Goal: Information Seeking & Learning: Learn about a topic

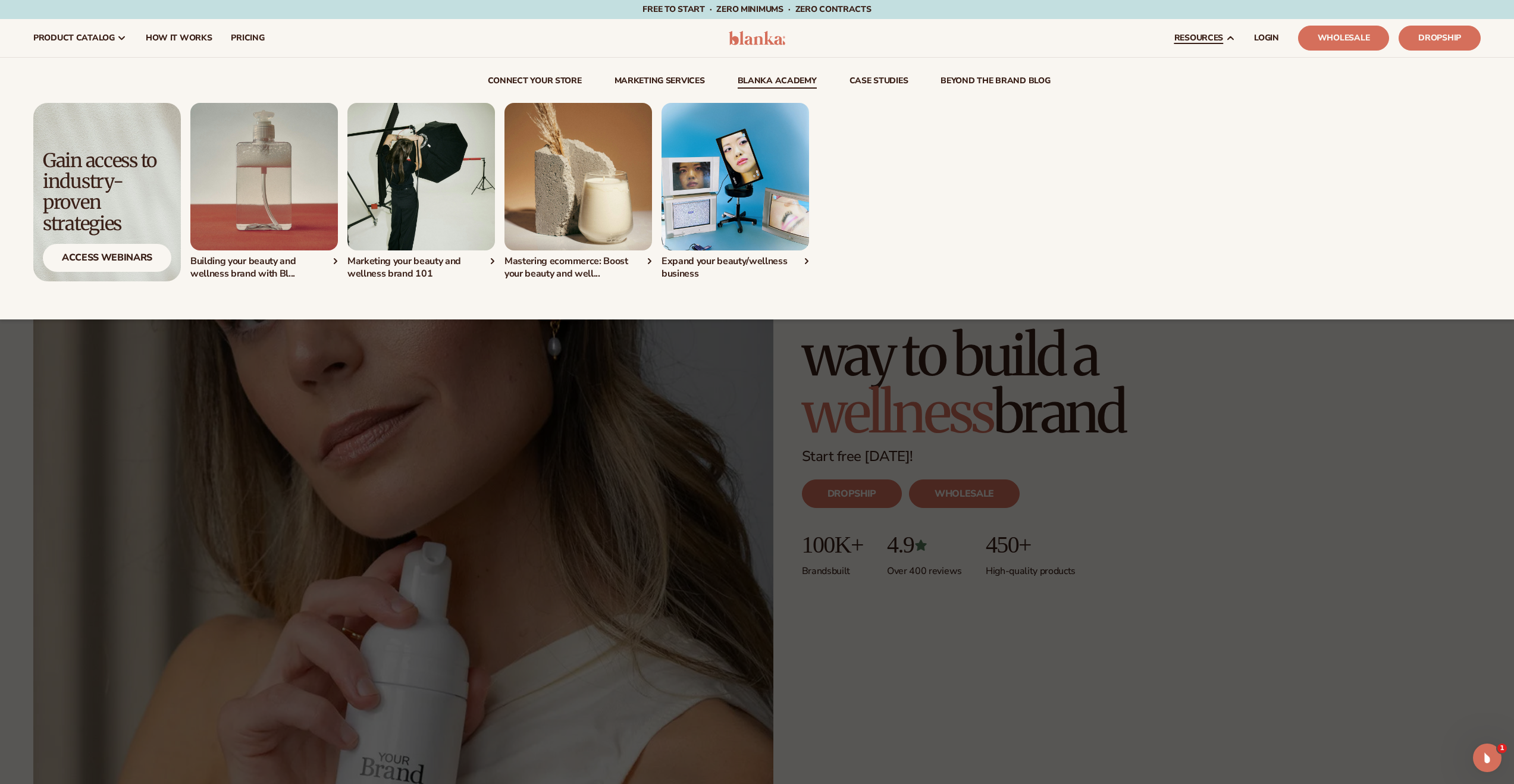
click at [780, 80] on link "Blanka Academy" at bounding box center [777, 83] width 79 height 12
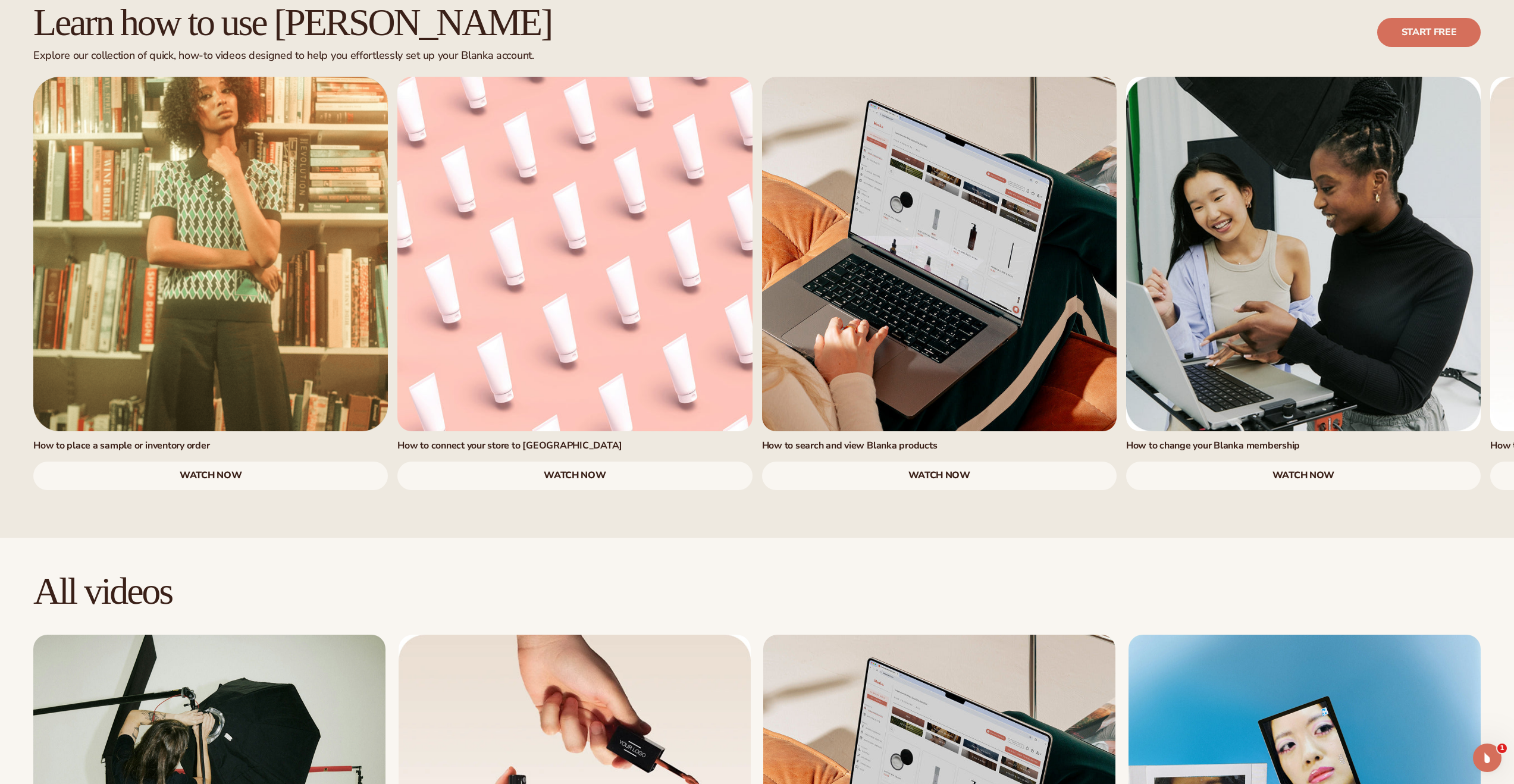
click at [570, 461] on link "watch now" at bounding box center [574, 475] width 355 height 28
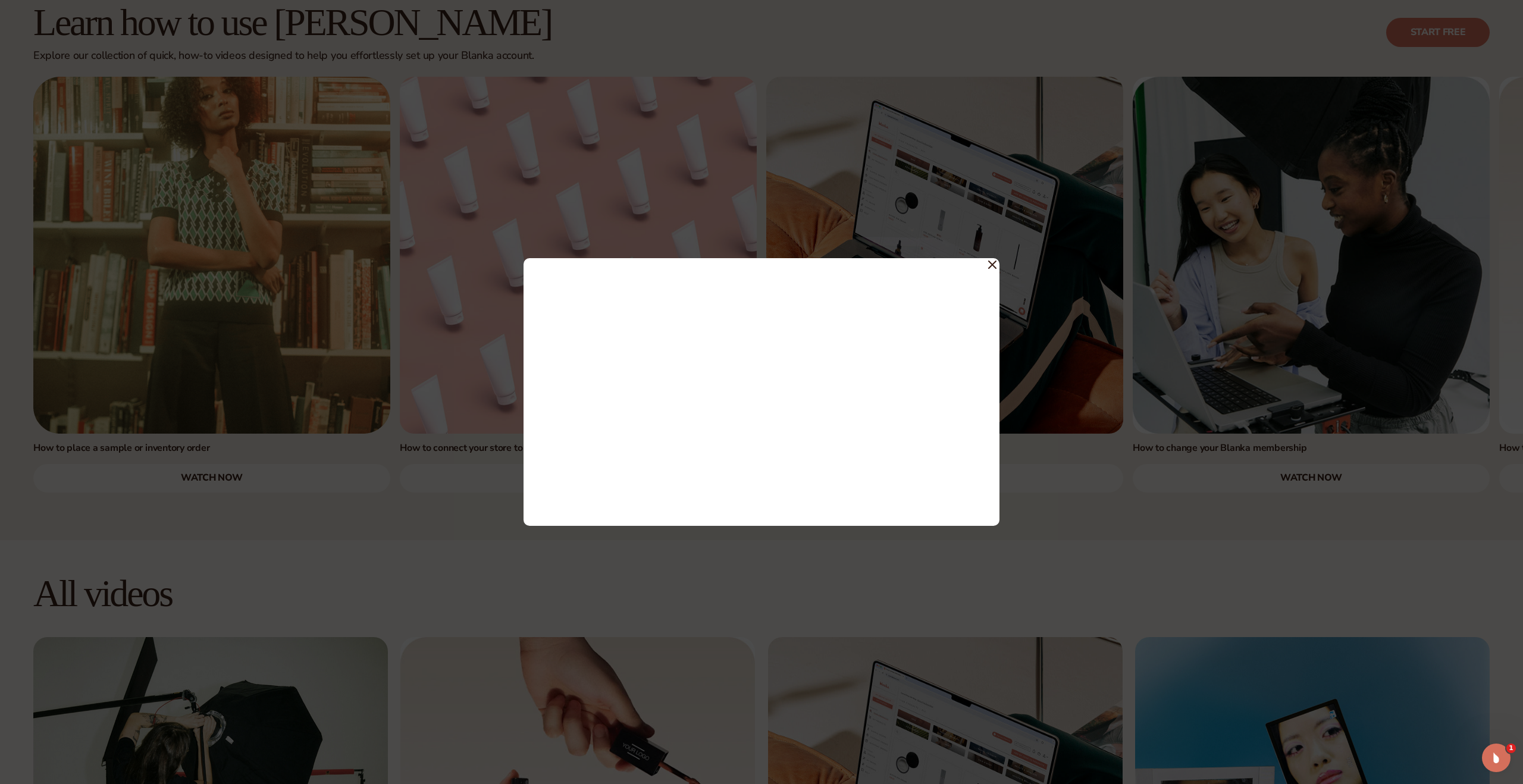
click at [405, 477] on div at bounding box center [762, 392] width 1523 height 784
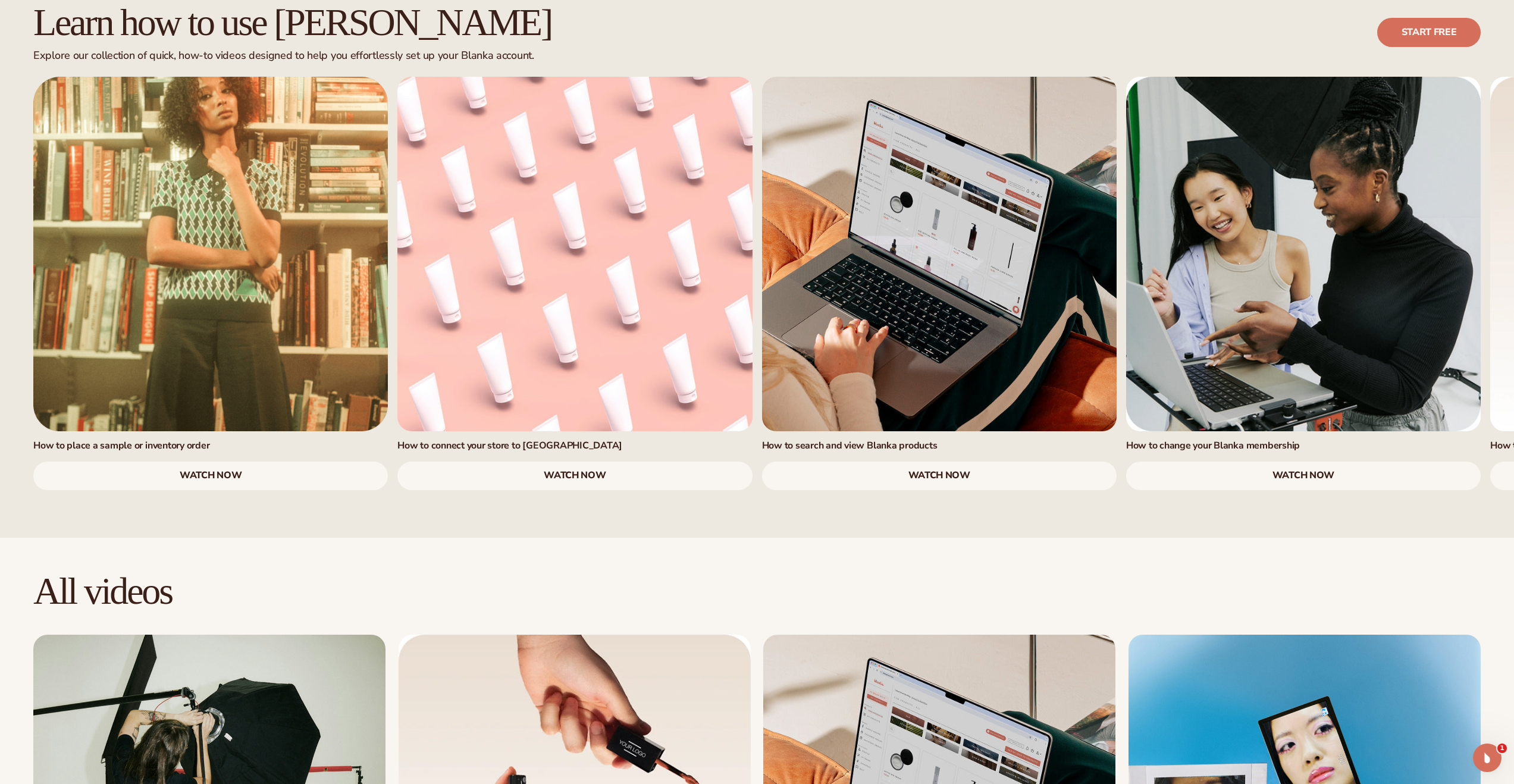
click at [257, 461] on link "watch now" at bounding box center [210, 475] width 355 height 28
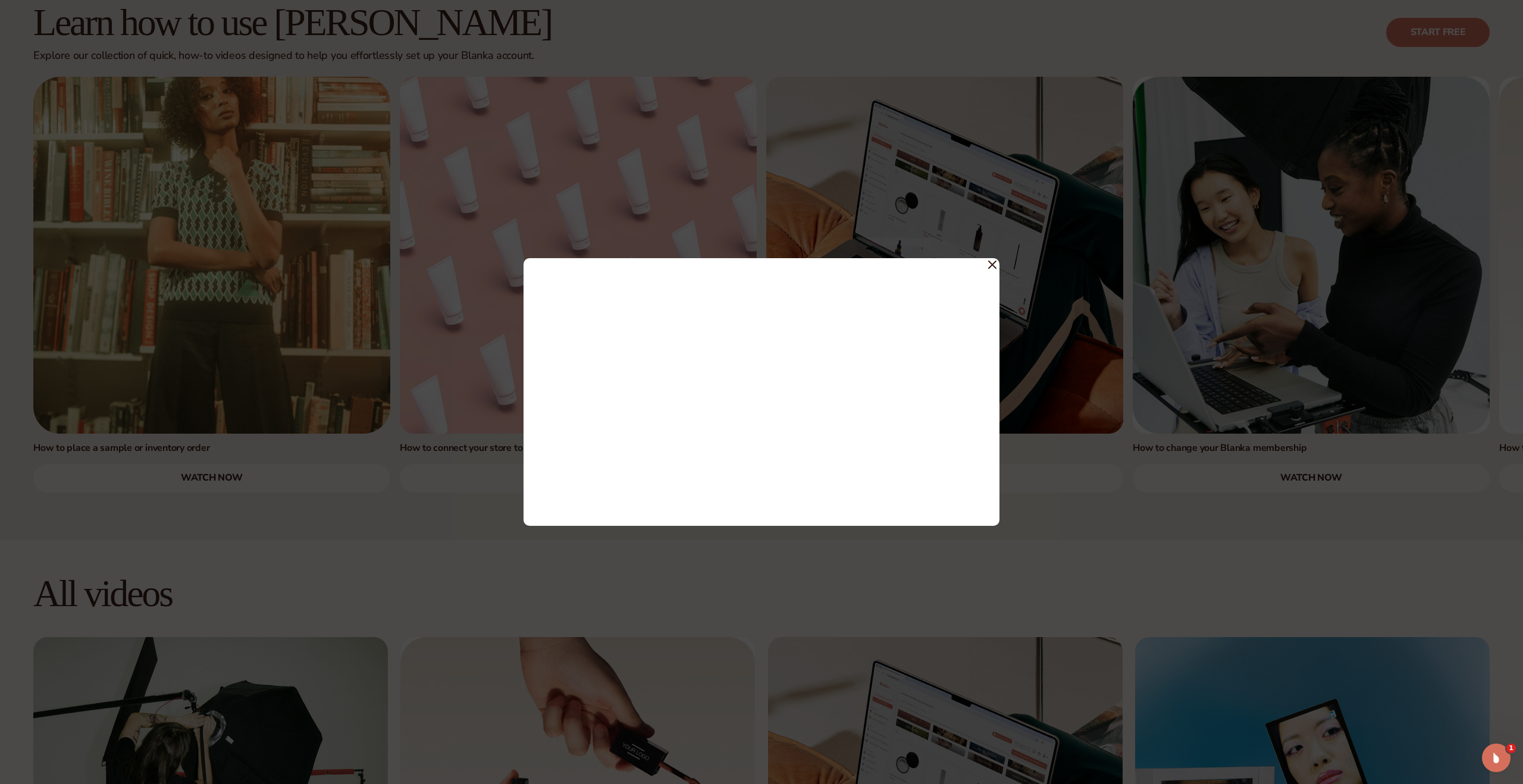
click at [314, 449] on div at bounding box center [762, 392] width 1523 height 784
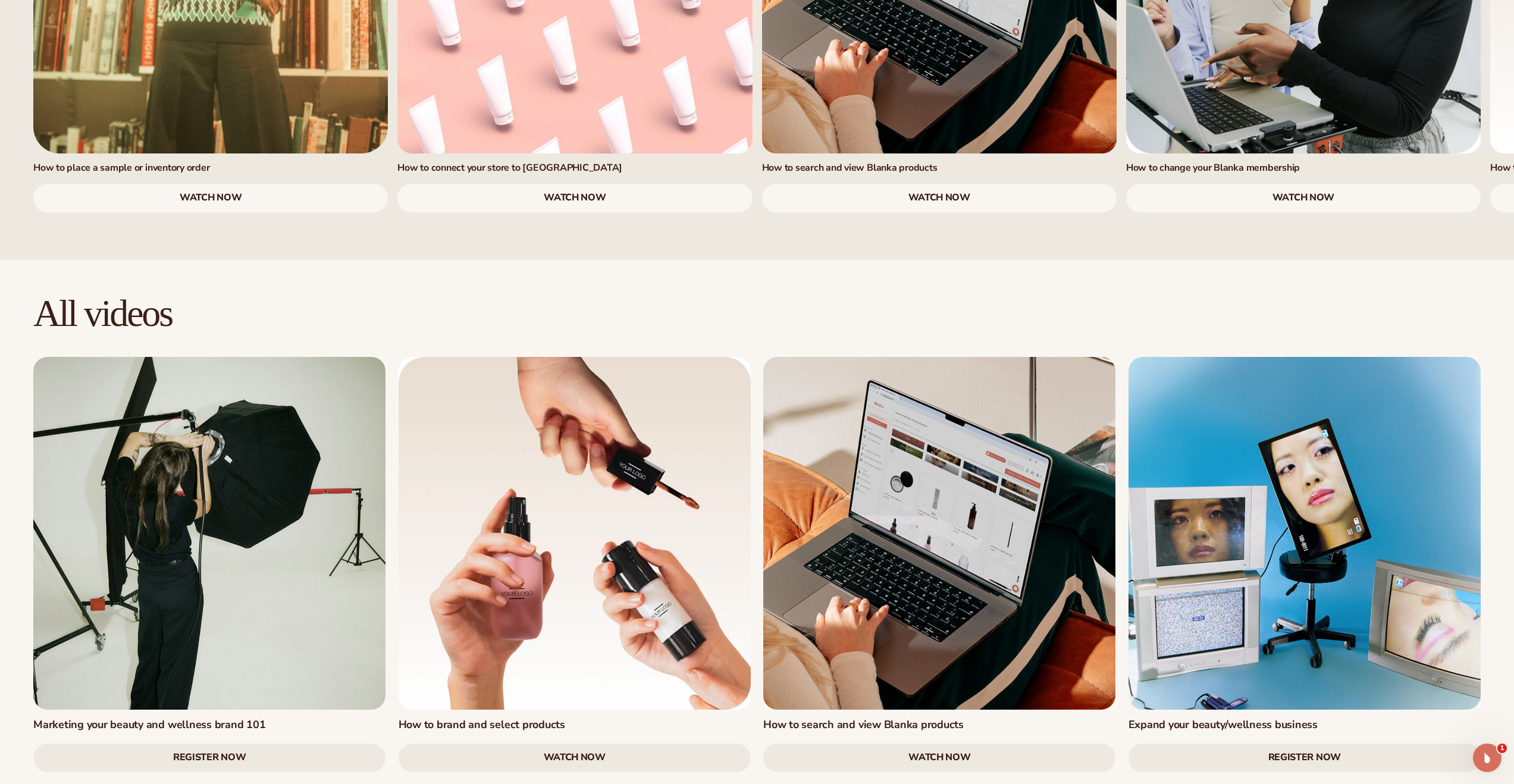
scroll to position [1342, 0]
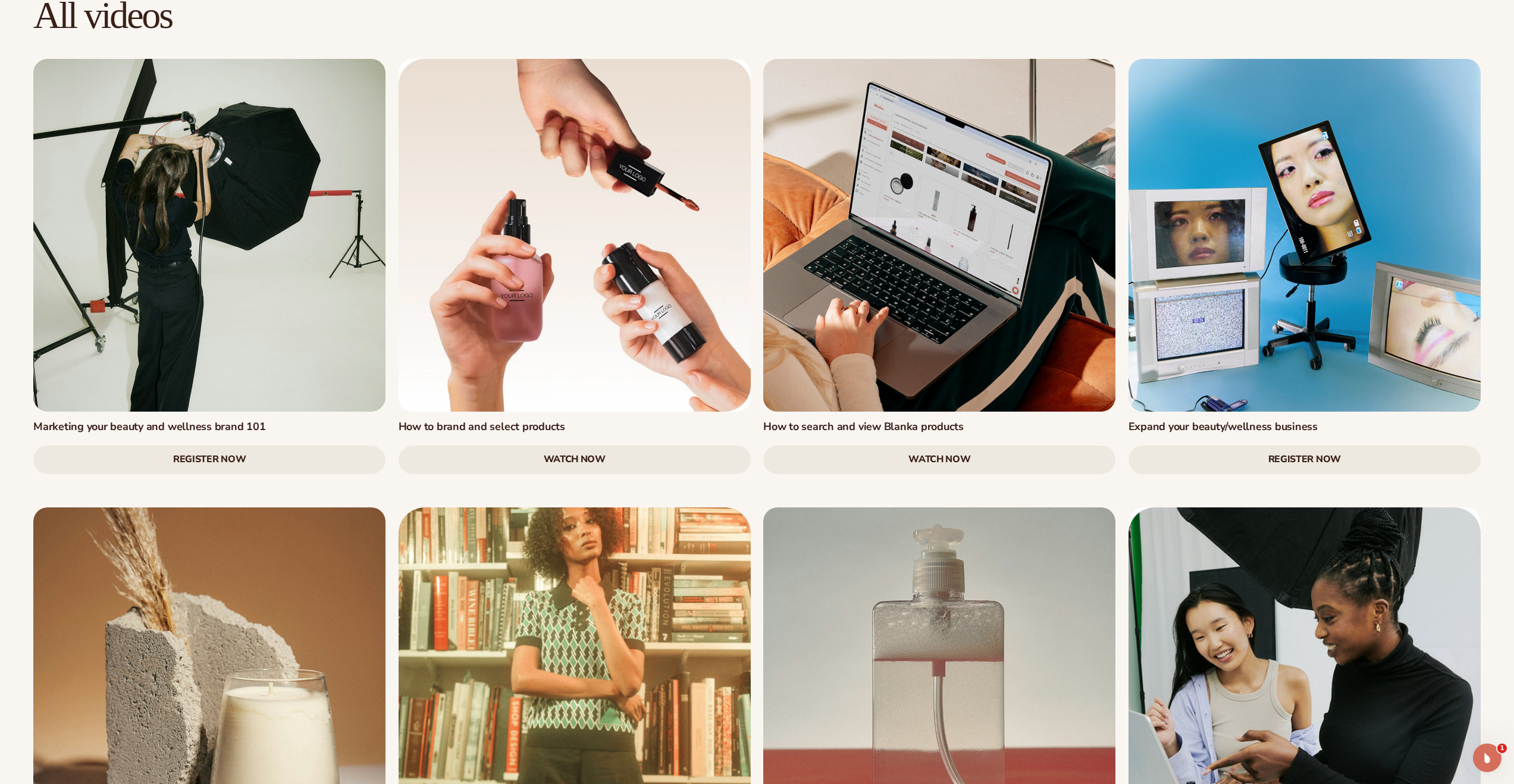
click at [1289, 446] on link "Register Now" at bounding box center [1304, 459] width 352 height 28
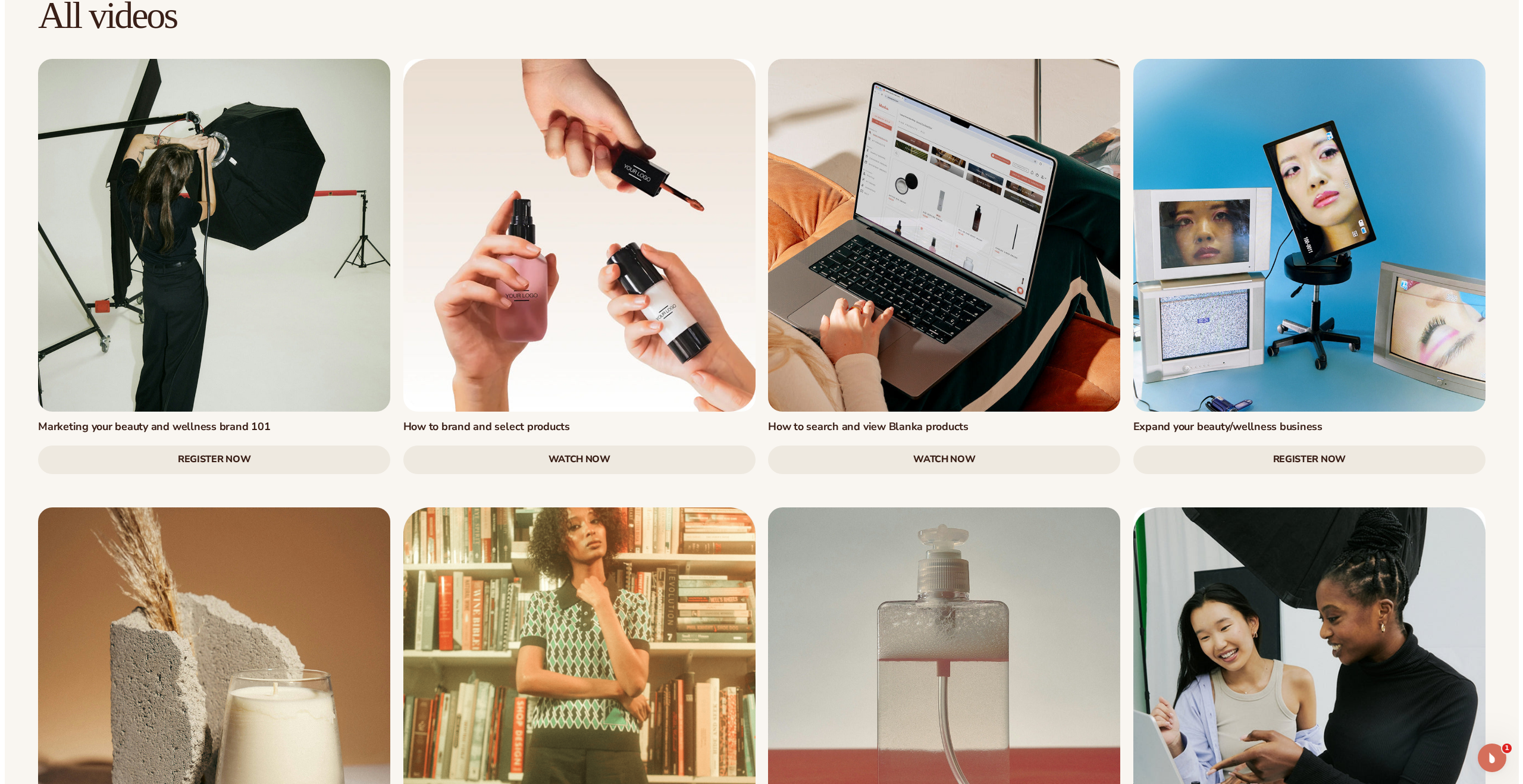
scroll to position [1347, 0]
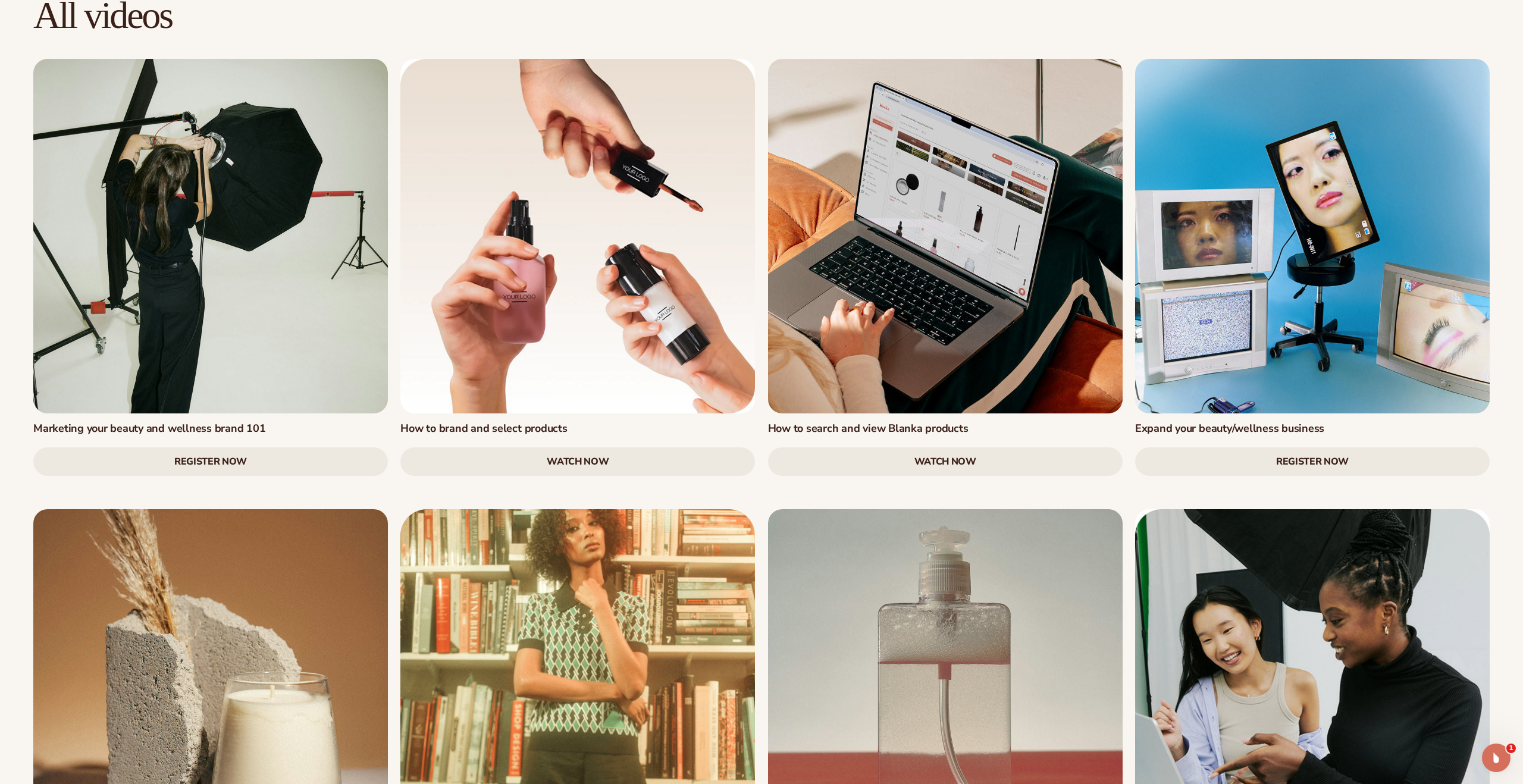
click at [1295, 447] on link "Register Now" at bounding box center [1312, 461] width 355 height 28
click at [1314, 447] on link "Register Now" at bounding box center [1312, 461] width 355 height 28
click at [263, 447] on link "Register Now" at bounding box center [210, 461] width 355 height 28
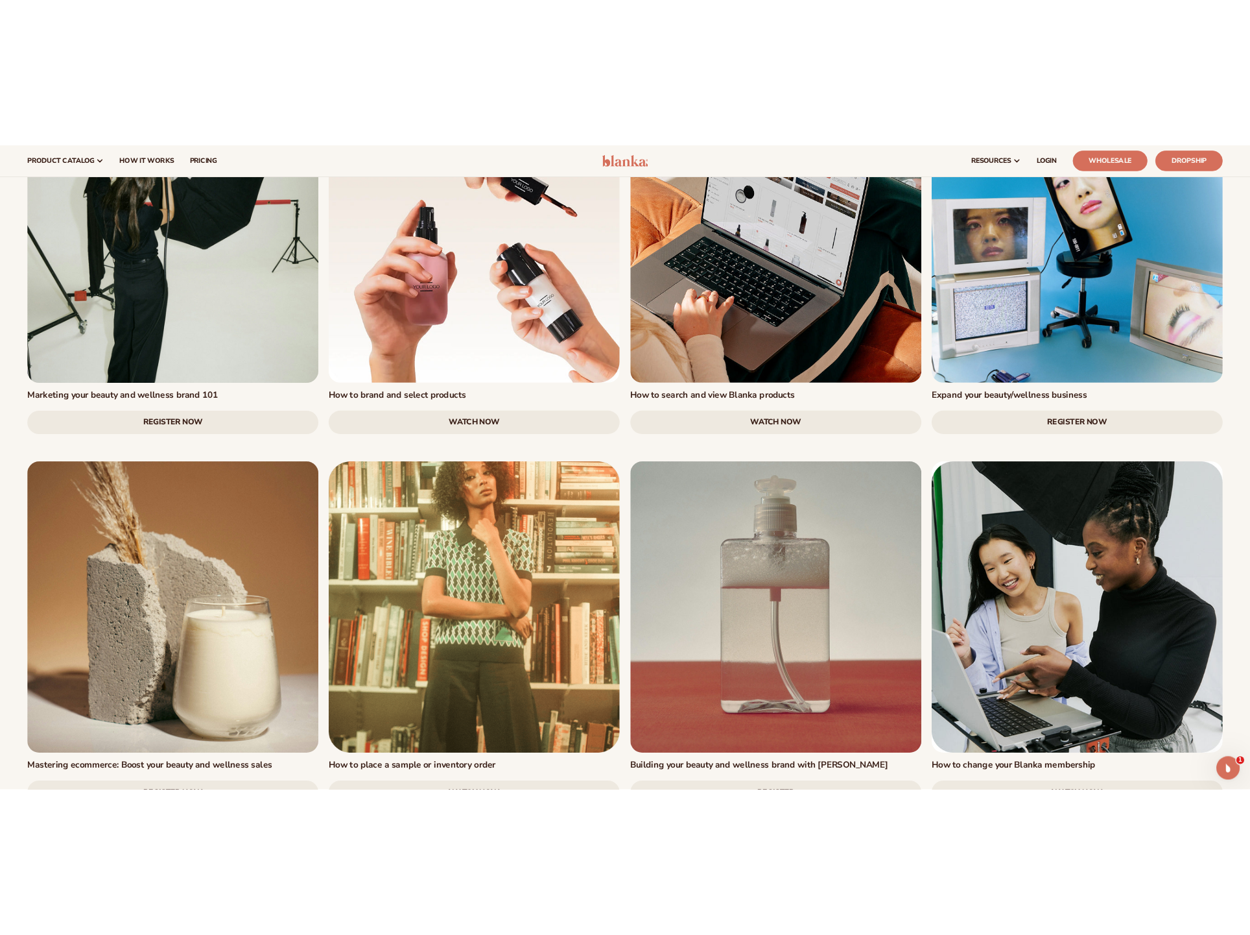
scroll to position [1367, 0]
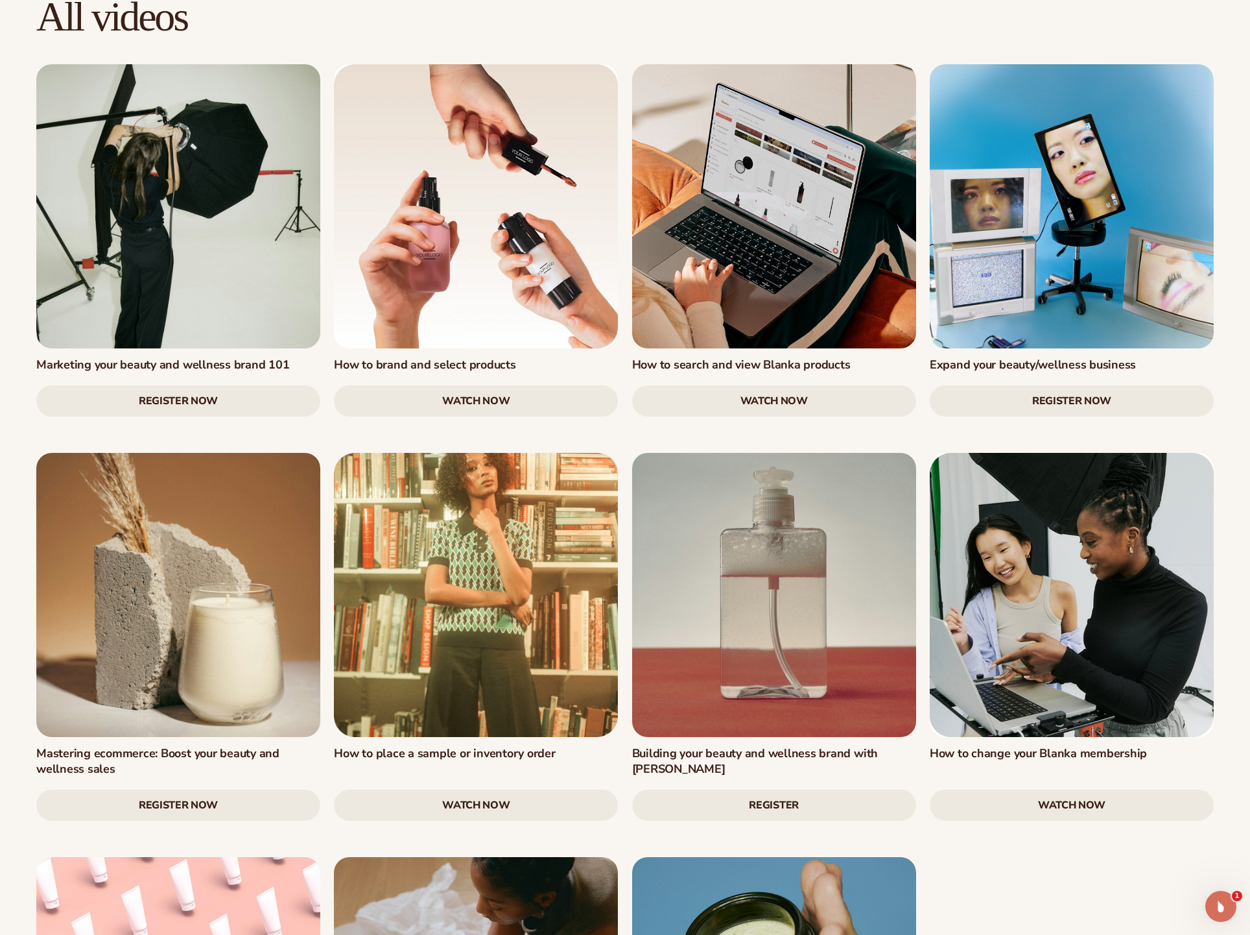
click at [491, 385] on link "watch now" at bounding box center [476, 400] width 284 height 31
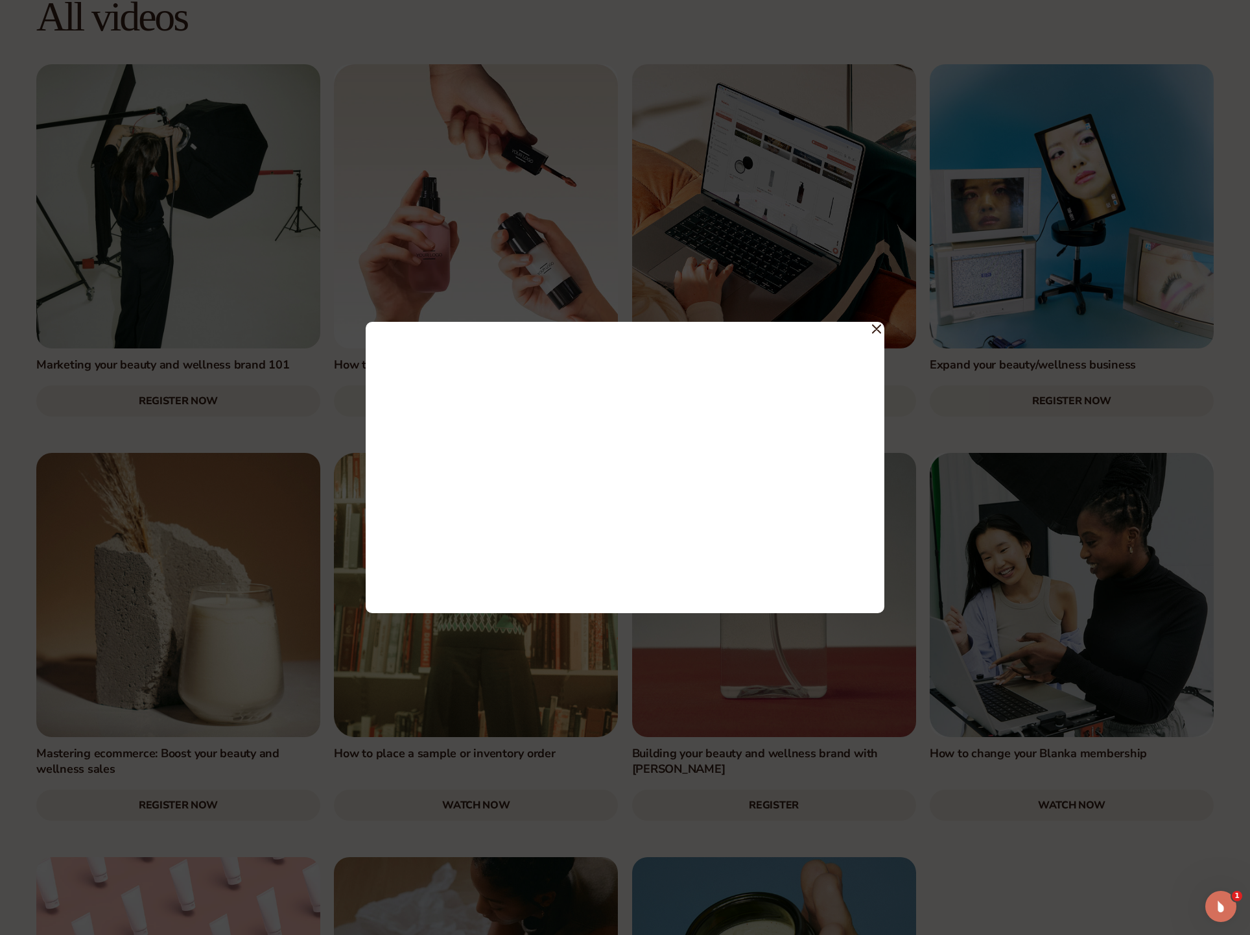
click at [883, 328] on div at bounding box center [625, 468] width 519 height 292
click at [880, 327] on icon at bounding box center [876, 328] width 9 height 9
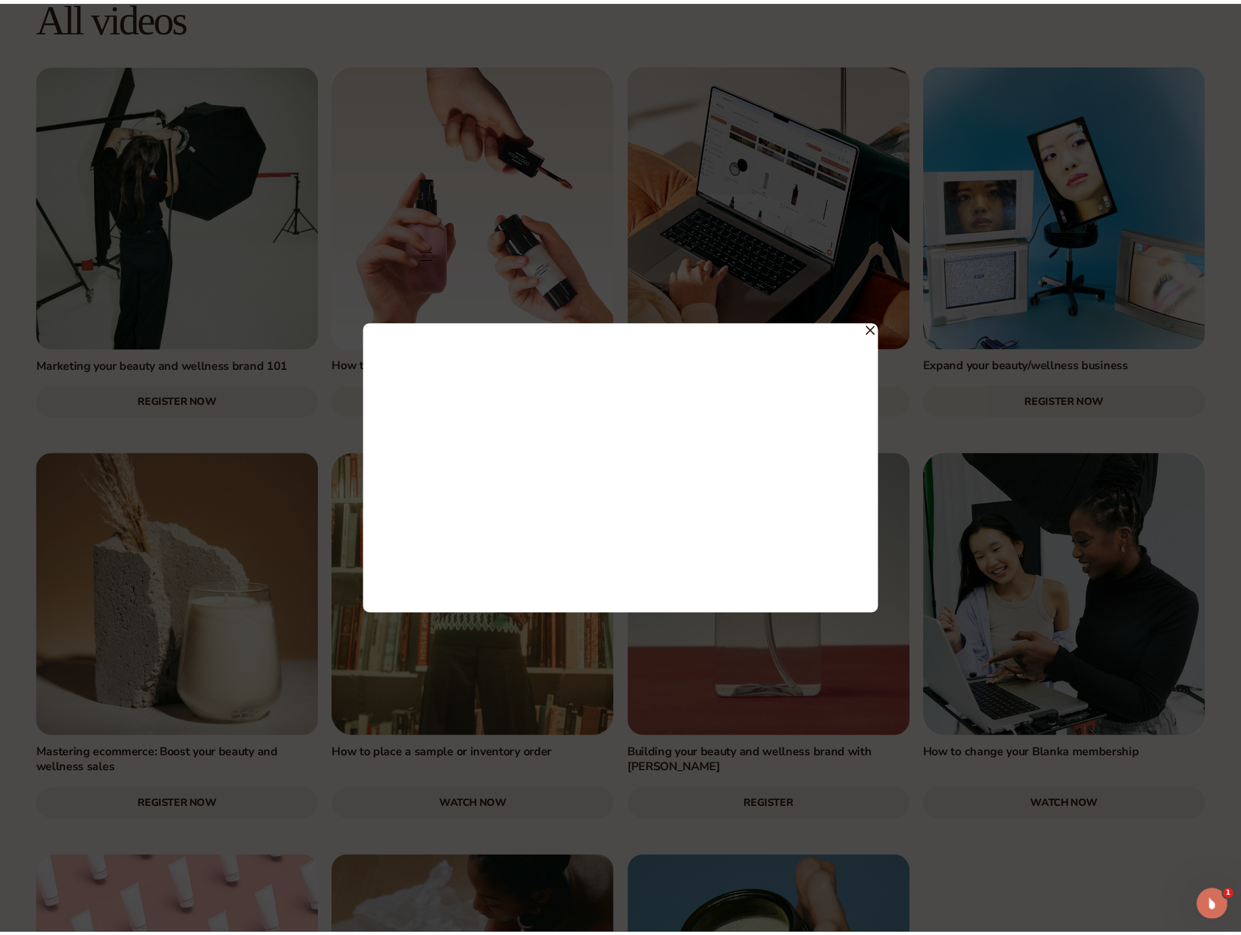
scroll to position [1364, 0]
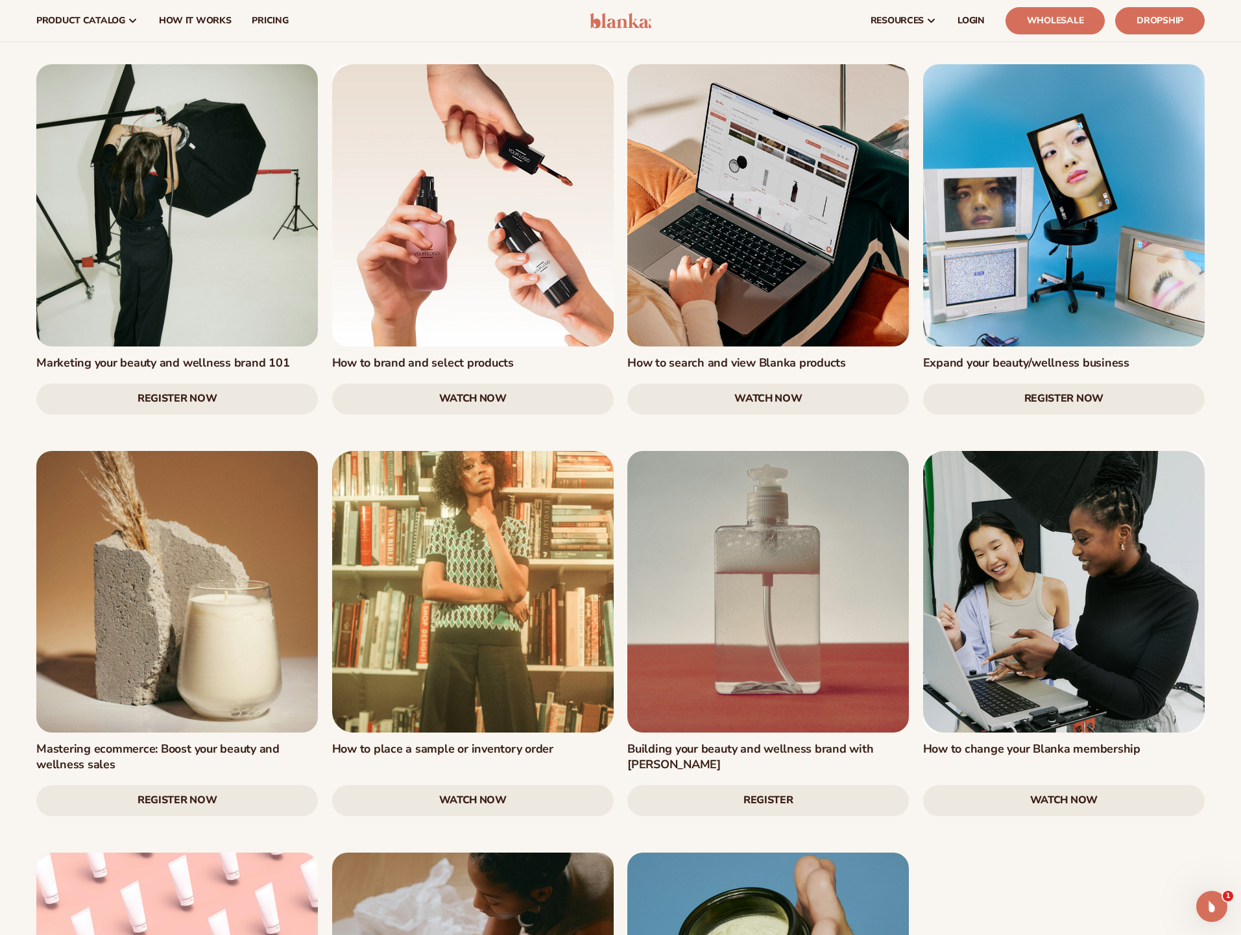
click at [207, 383] on link "Register Now" at bounding box center [176, 398] width 281 height 31
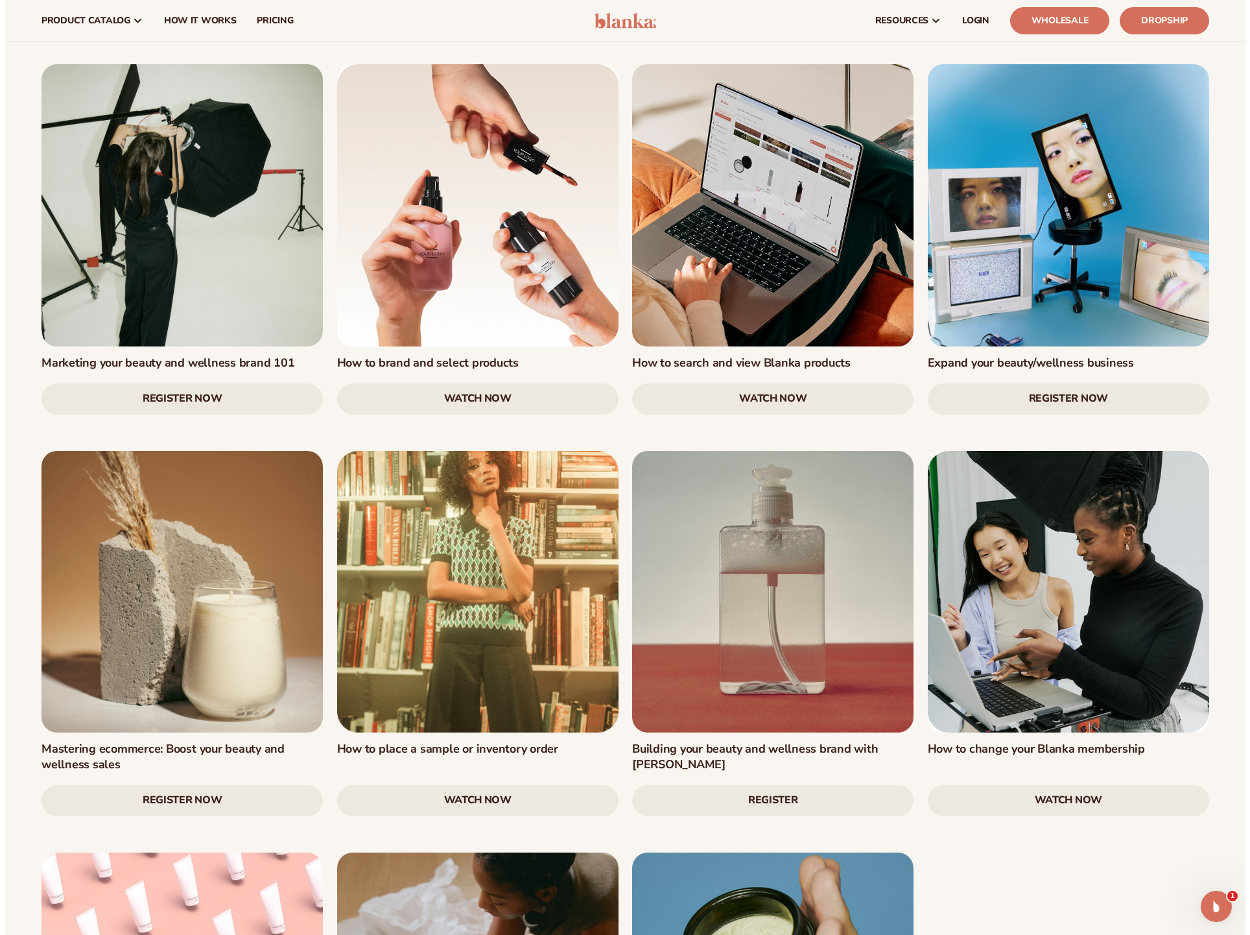
scroll to position [1367, 0]
